Goal: Task Accomplishment & Management: Manage account settings

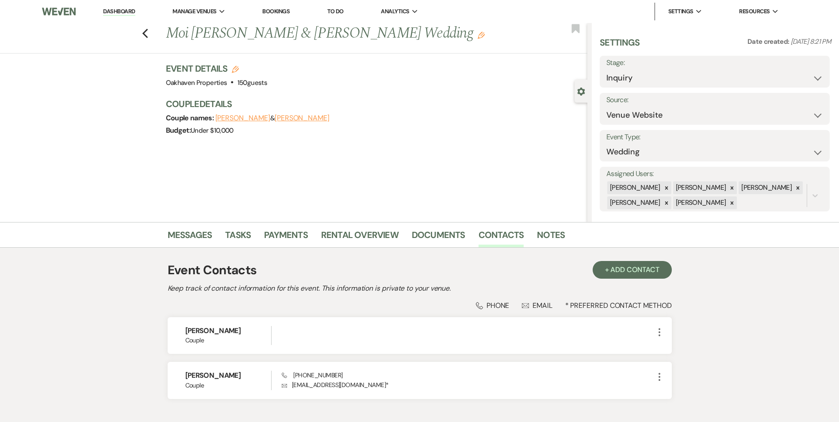
click at [116, 13] on link "Dashboard" at bounding box center [119, 12] width 32 height 8
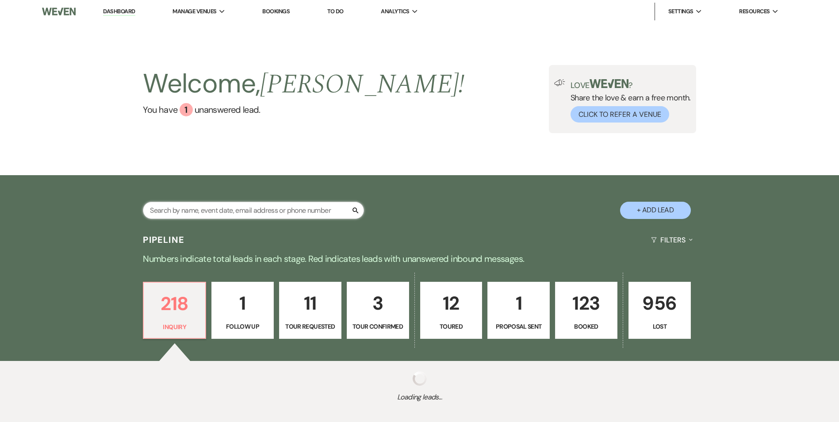
click at [207, 211] on input "text" at bounding box center [253, 210] width 221 height 17
click at [596, 298] on p "123" at bounding box center [586, 303] width 51 height 30
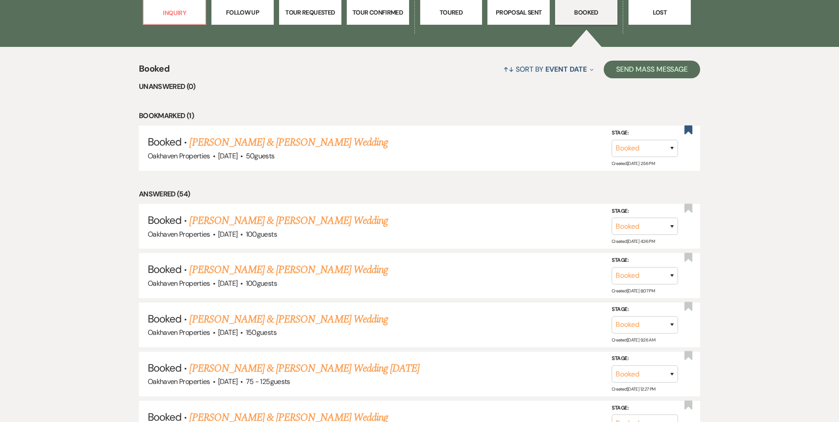
scroll to position [315, 0]
click at [302, 219] on link "[PERSON_NAME] & [PERSON_NAME] Wedding" at bounding box center [288, 220] width 198 height 16
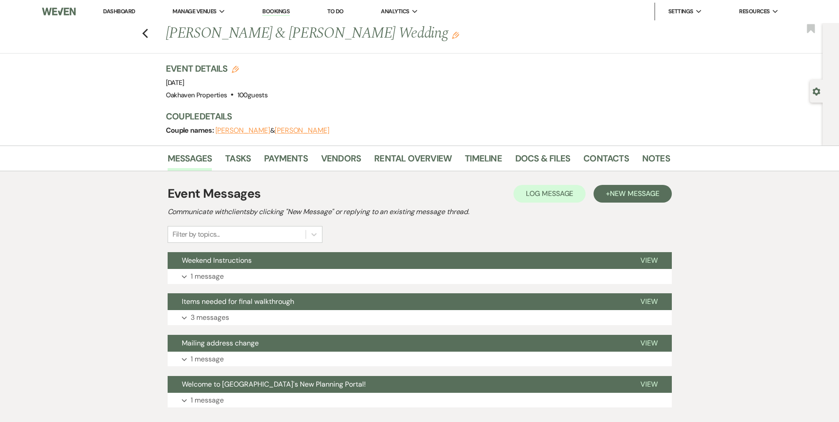
click at [319, 156] on li "Payments" at bounding box center [292, 160] width 57 height 21
click at [331, 156] on link "Vendors" at bounding box center [341, 160] width 40 height 19
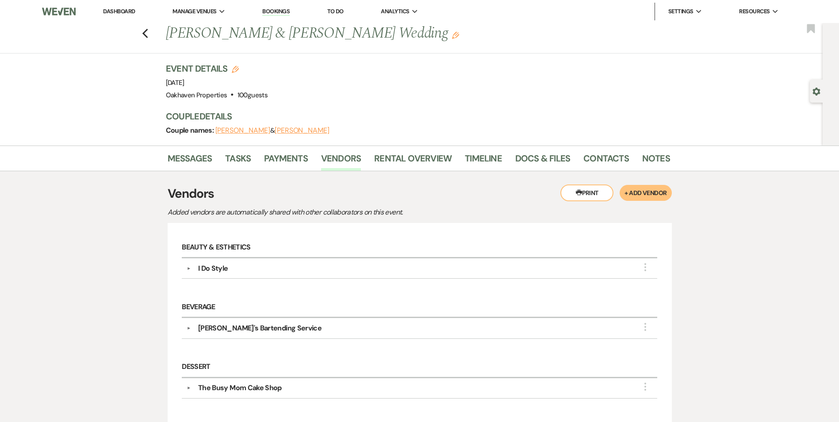
click at [577, 195] on use "button" at bounding box center [579, 192] width 6 height 5
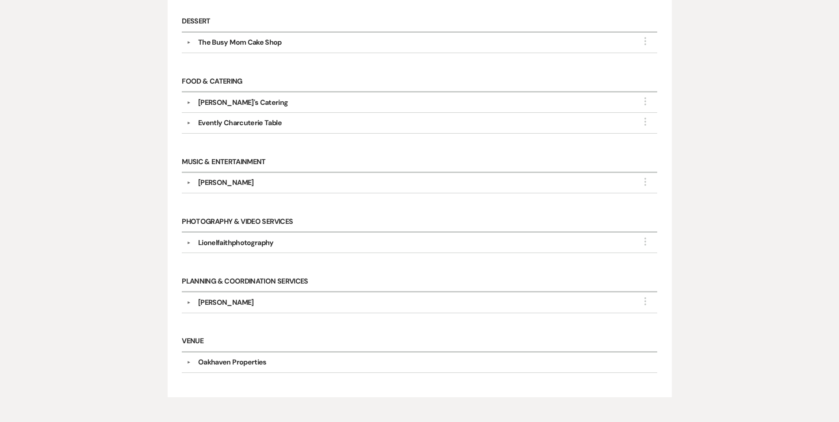
scroll to position [346, 0]
